Goal: Transaction & Acquisition: Purchase product/service

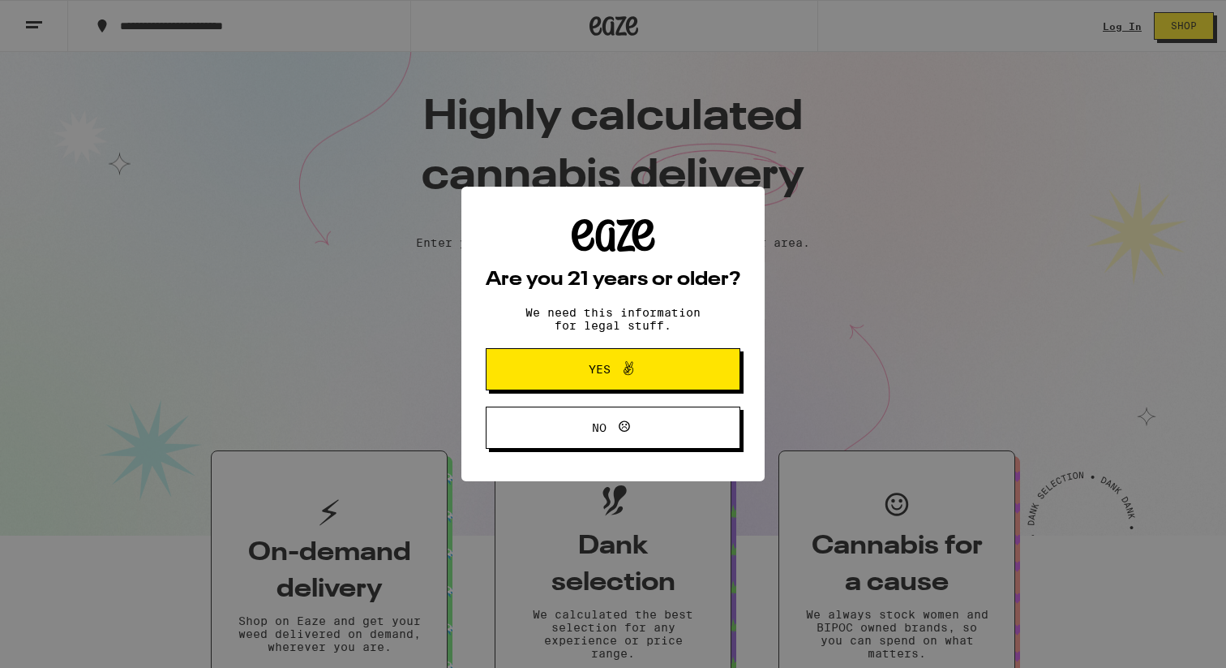
click at [659, 370] on span "Yes" at bounding box center [613, 369] width 123 height 21
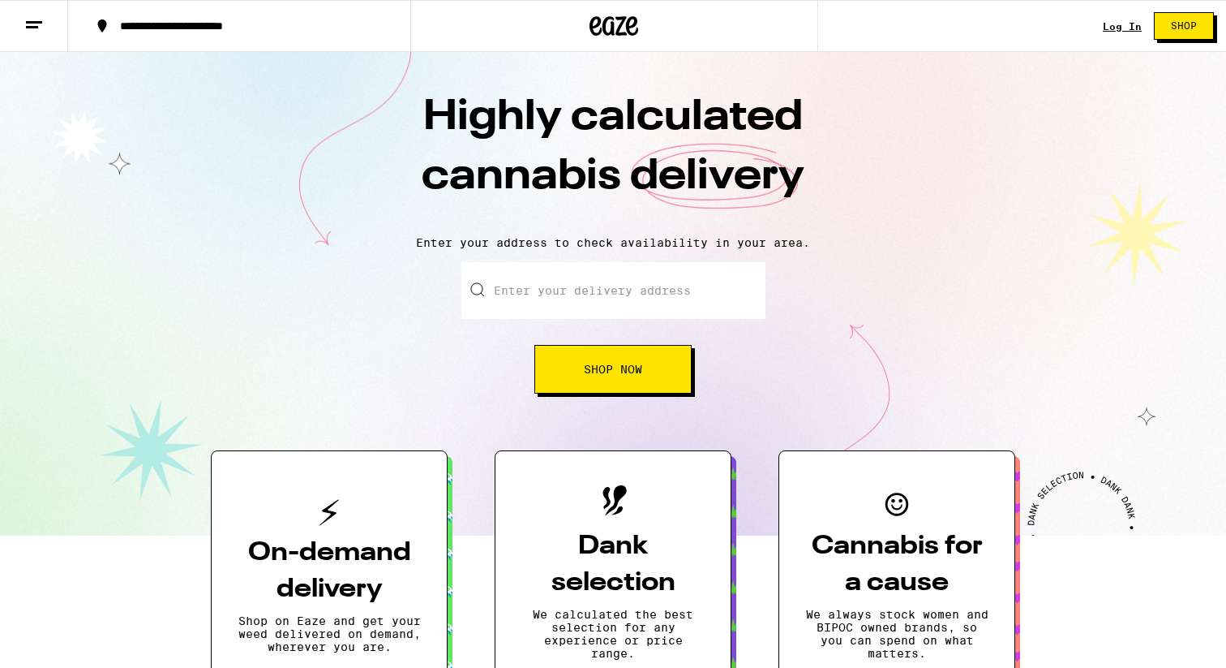
click at [1115, 23] on link "Log In" at bounding box center [1122, 26] width 39 height 11
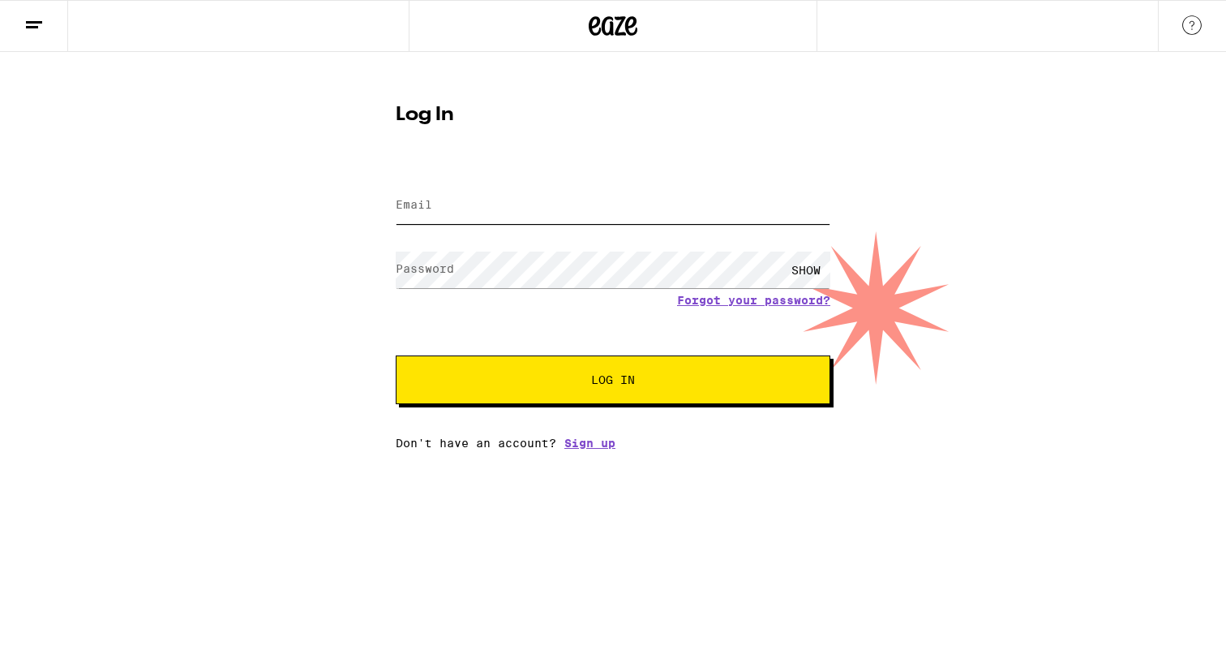
type input "[DOMAIN_NAME][EMAIL_ADDRESS][DOMAIN_NAME]"
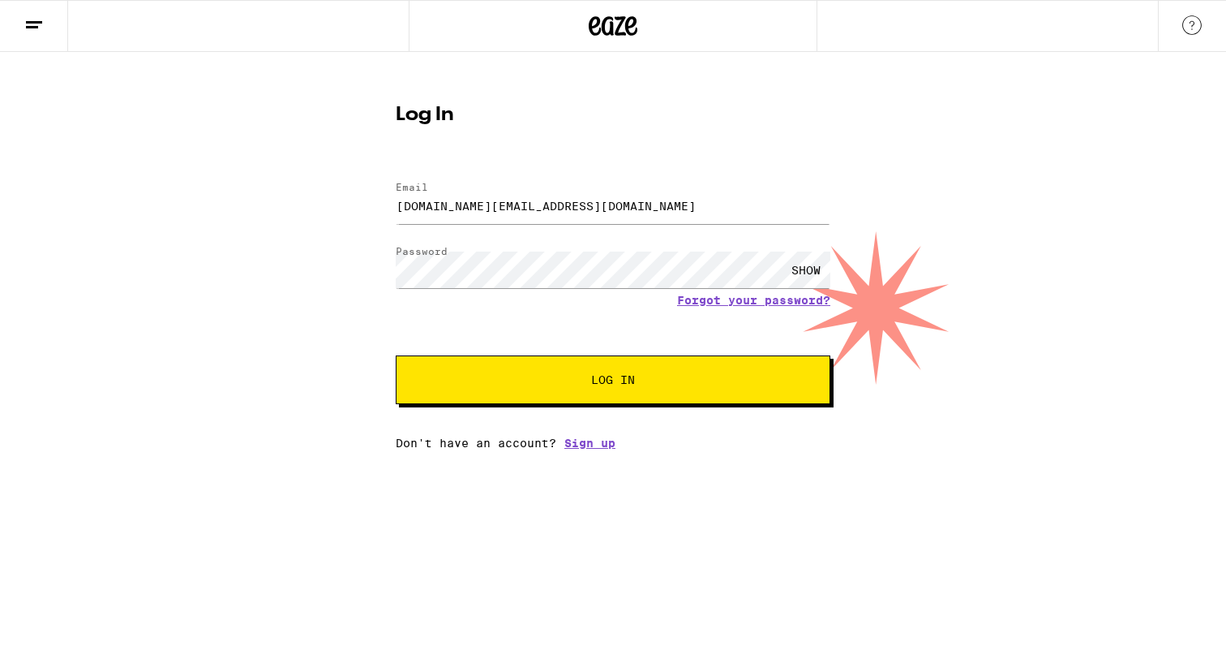
click at [569, 400] on button "Log In" at bounding box center [613, 379] width 435 height 49
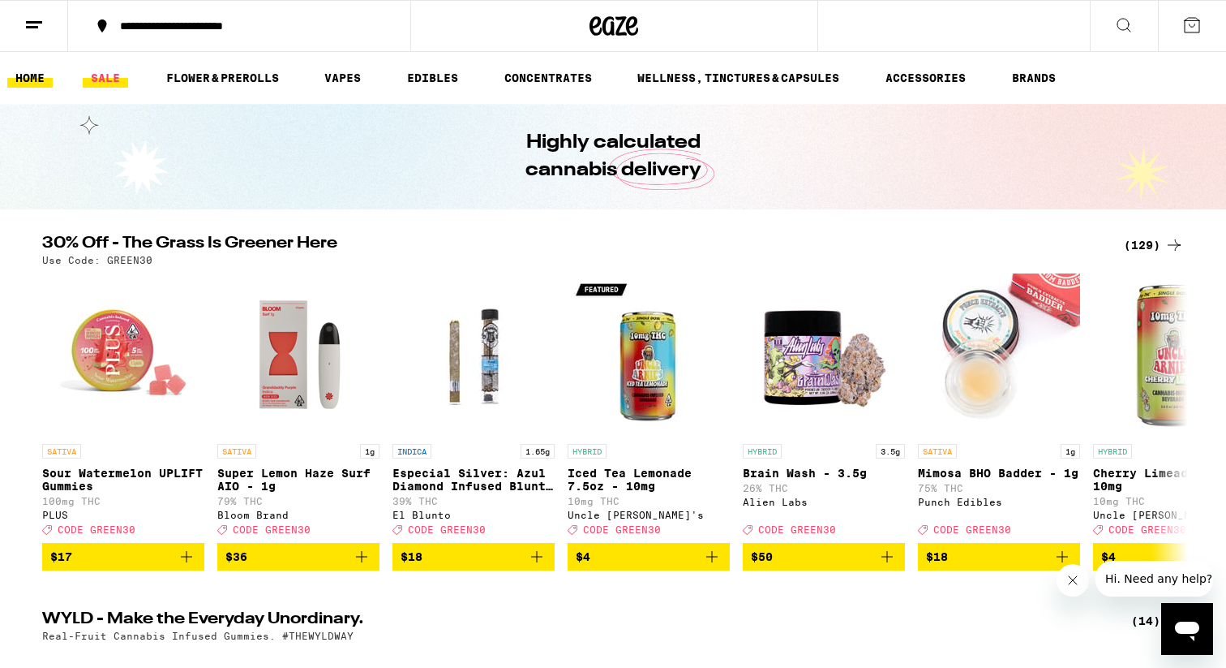
click at [101, 74] on link "SALE" at bounding box center [105, 77] width 45 height 19
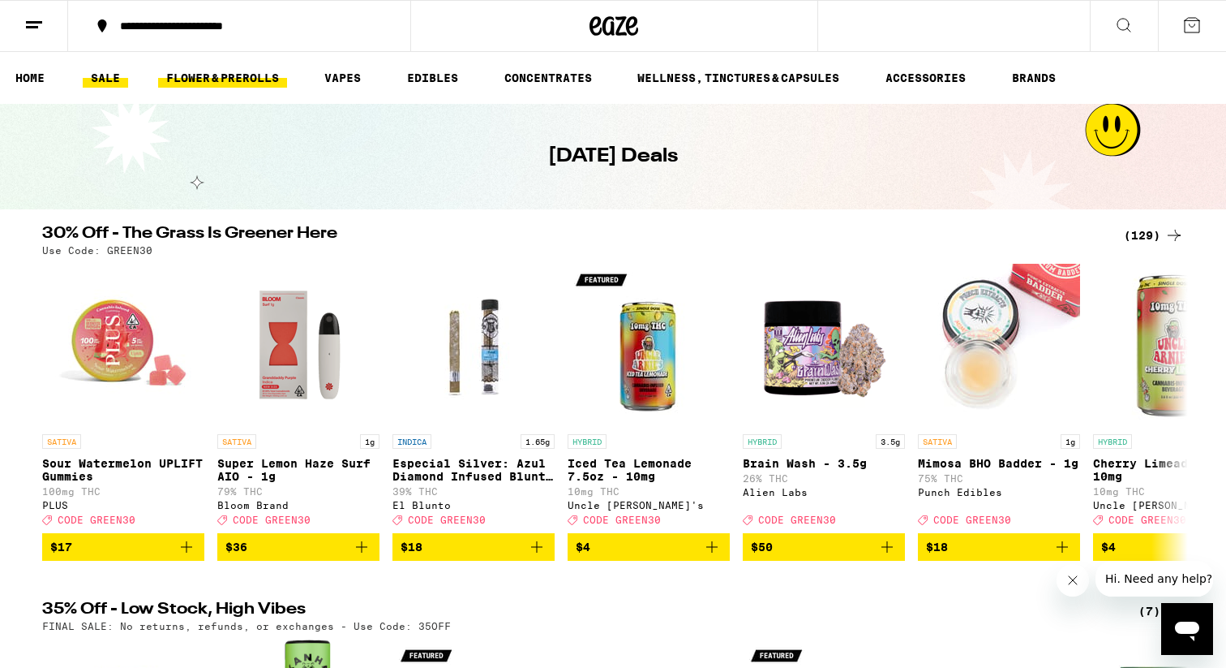
click at [197, 77] on link "FLOWER & PREROLLS" at bounding box center [222, 77] width 129 height 19
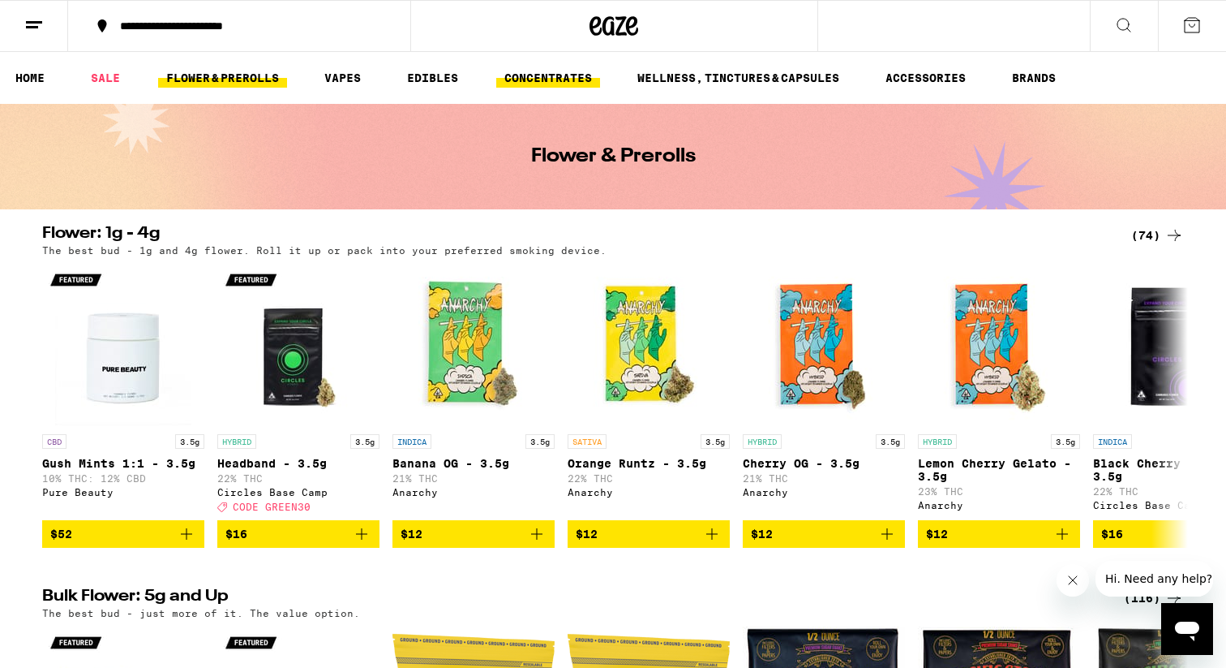
click at [556, 72] on link "CONCENTRATES" at bounding box center [548, 77] width 104 height 19
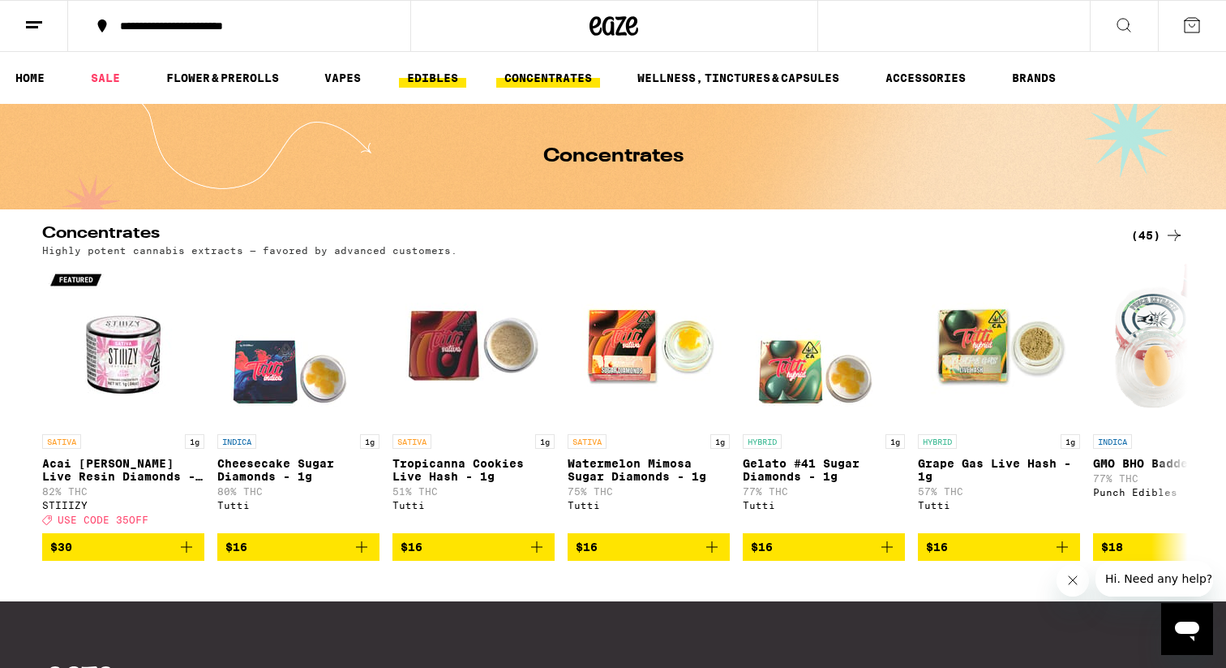
click at [403, 69] on link "EDIBLES" at bounding box center [432, 77] width 67 height 19
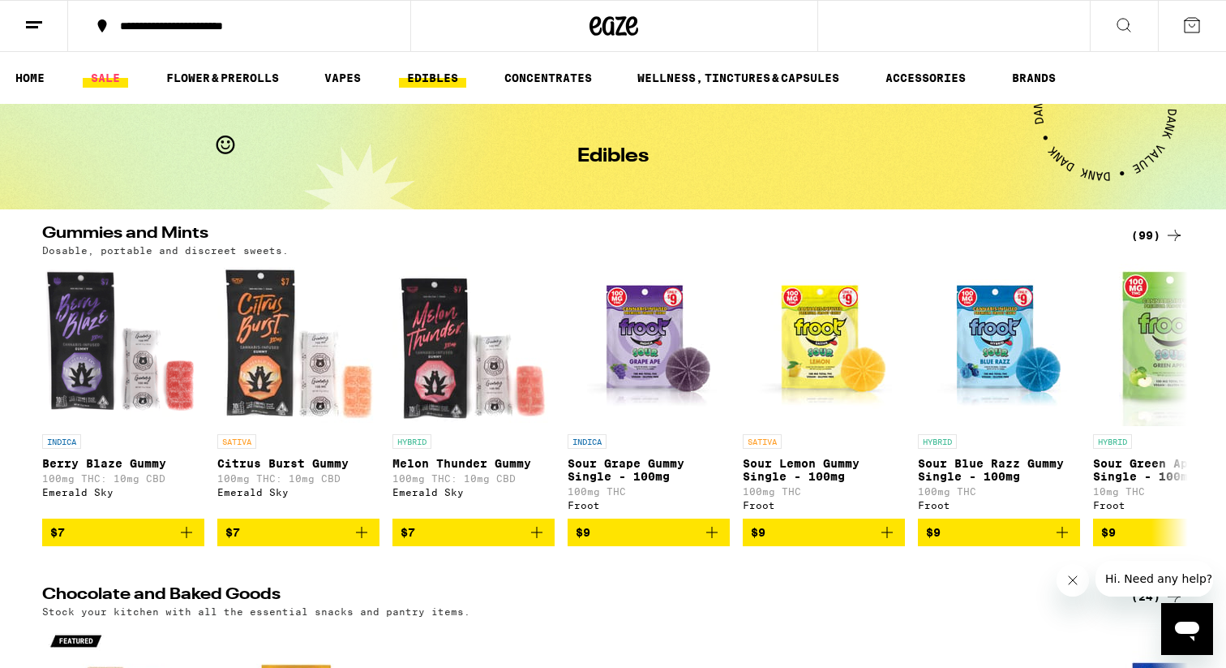
click at [115, 68] on link "SALE" at bounding box center [105, 77] width 45 height 19
